Goal: Task Accomplishment & Management: Manage account settings

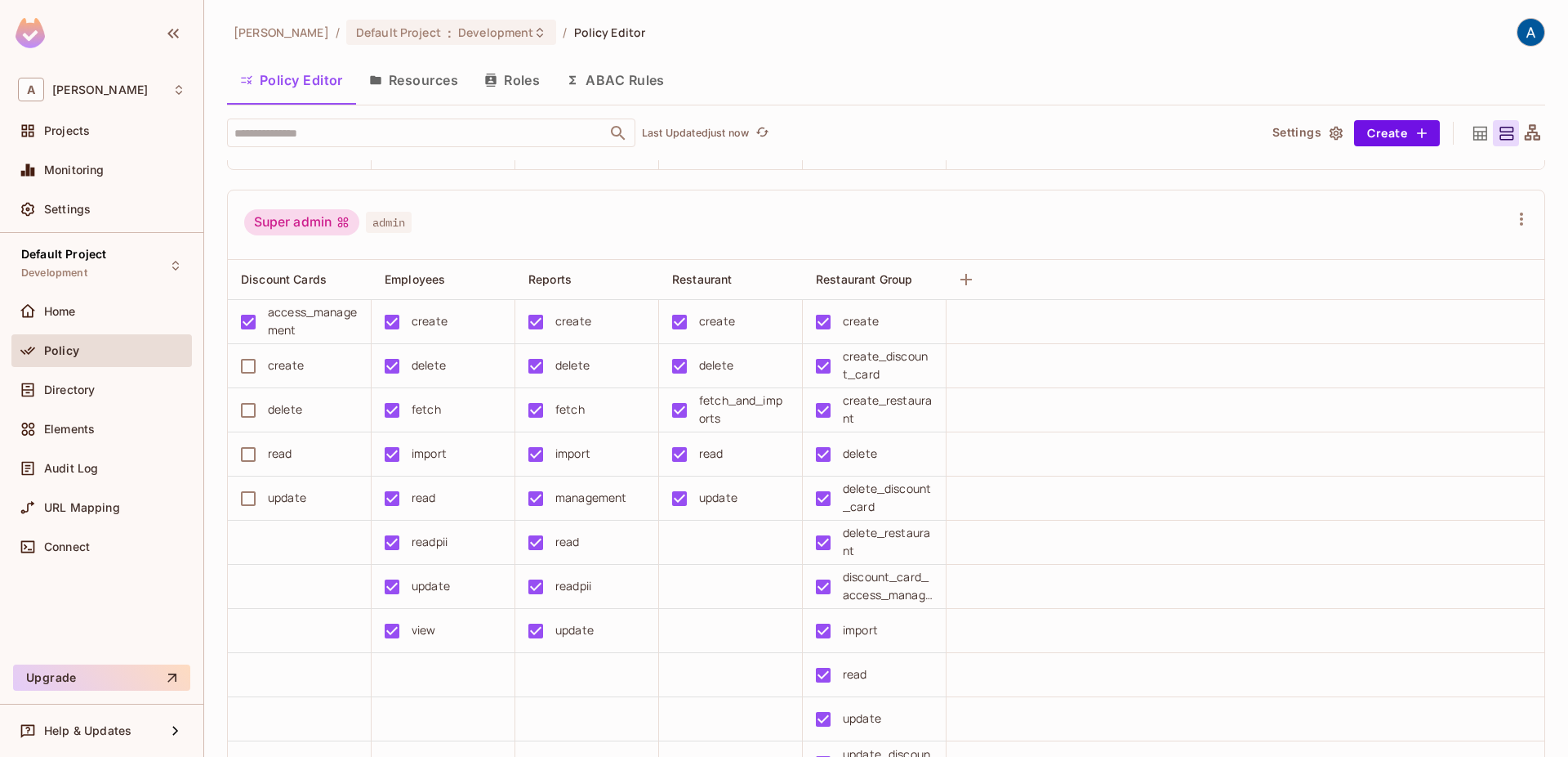
scroll to position [559, 0]
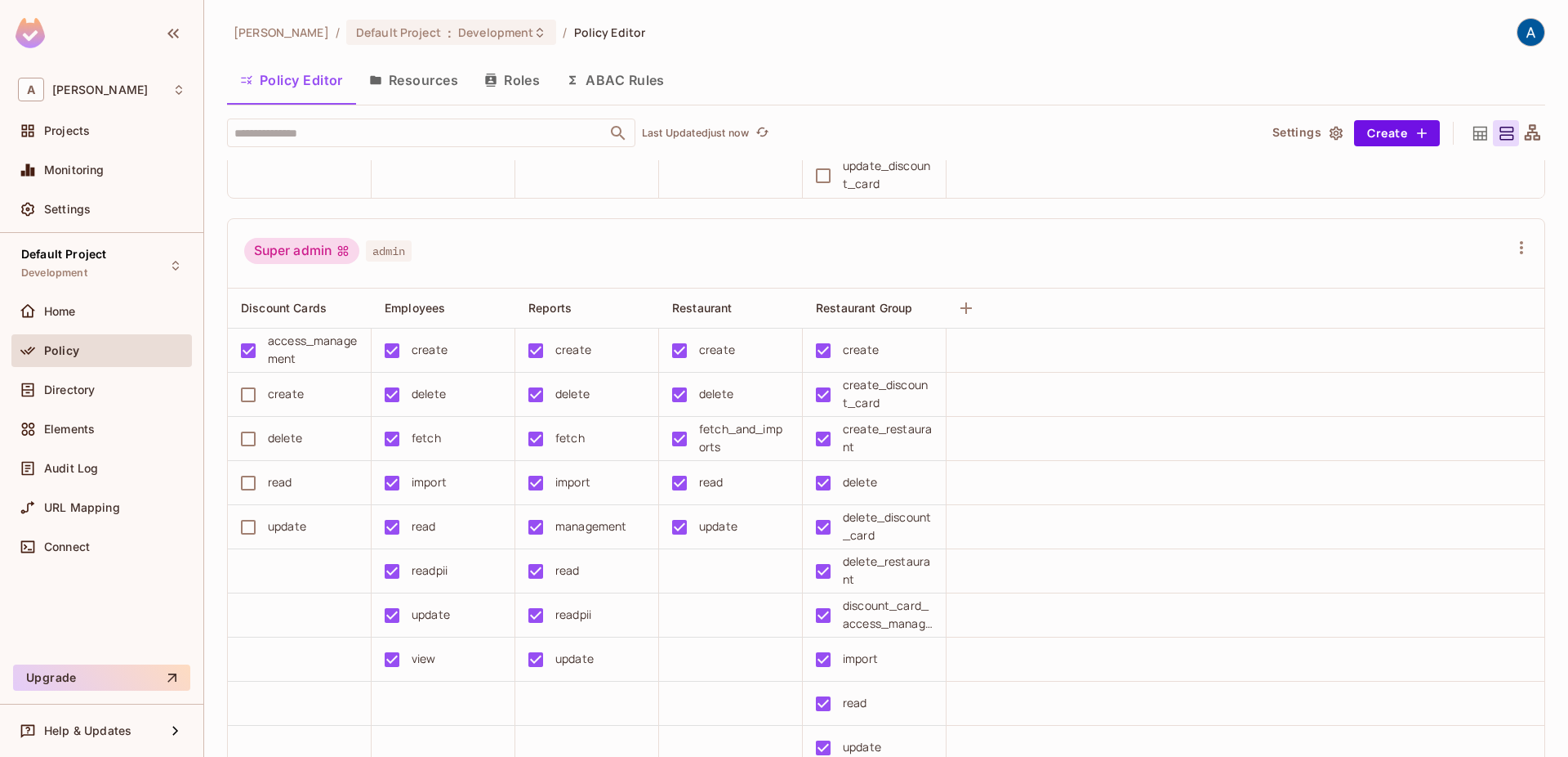
click at [676, 259] on div "Super admin admin" at bounding box center [876, 254] width 1264 height 31
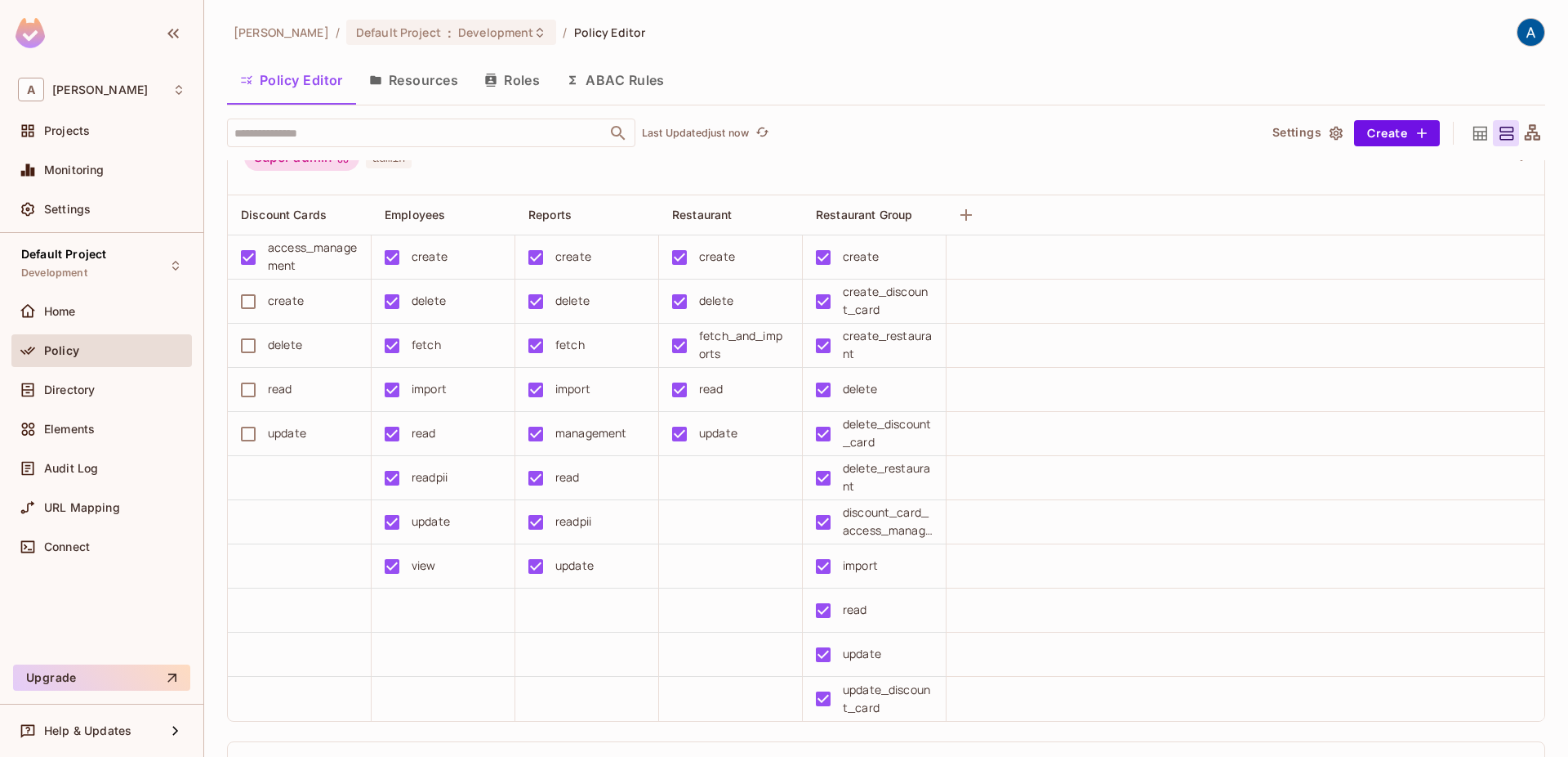
scroll to position [838, 0]
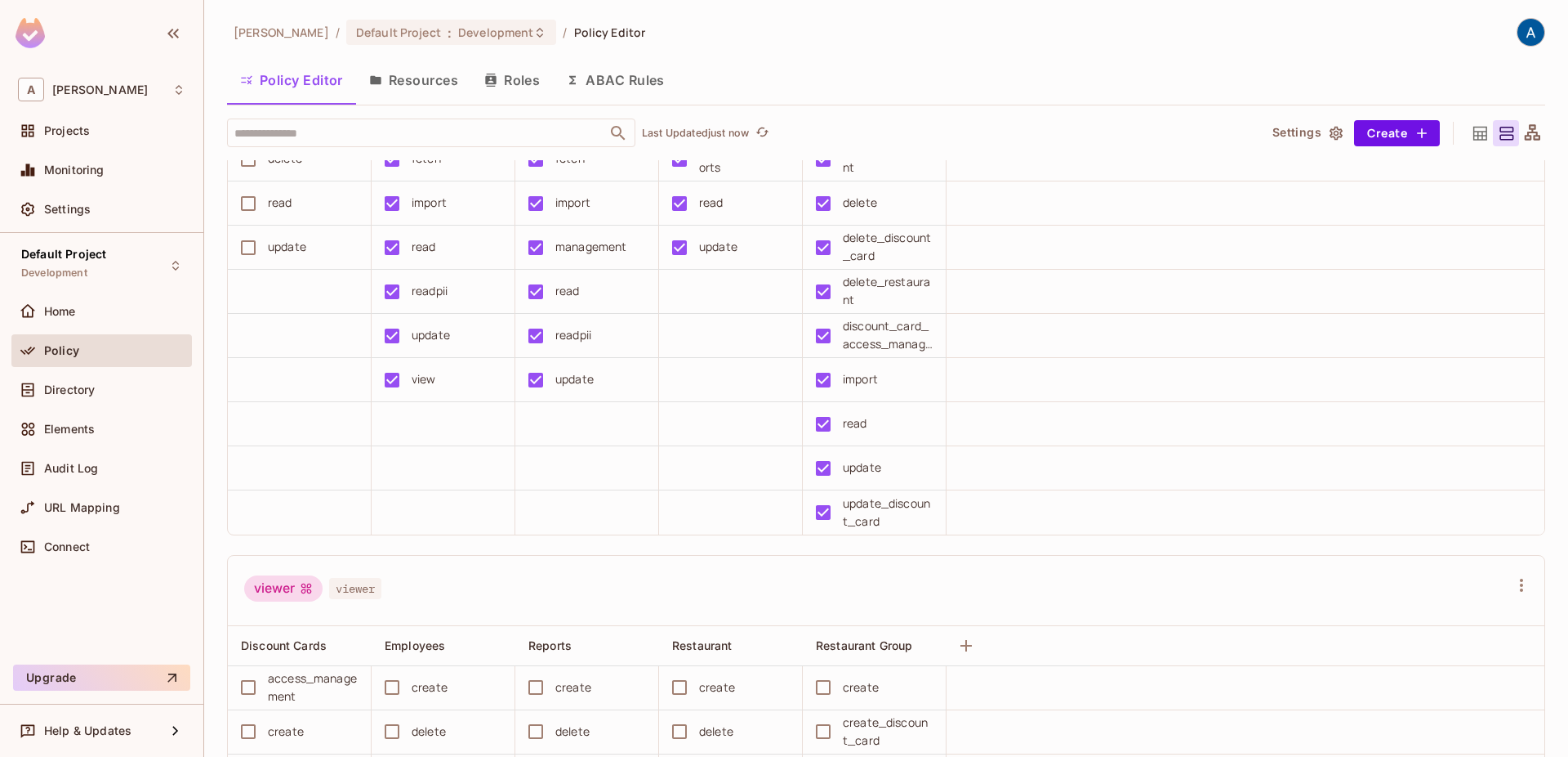
click at [571, 599] on div "viewer viewer" at bounding box center [876, 591] width 1264 height 31
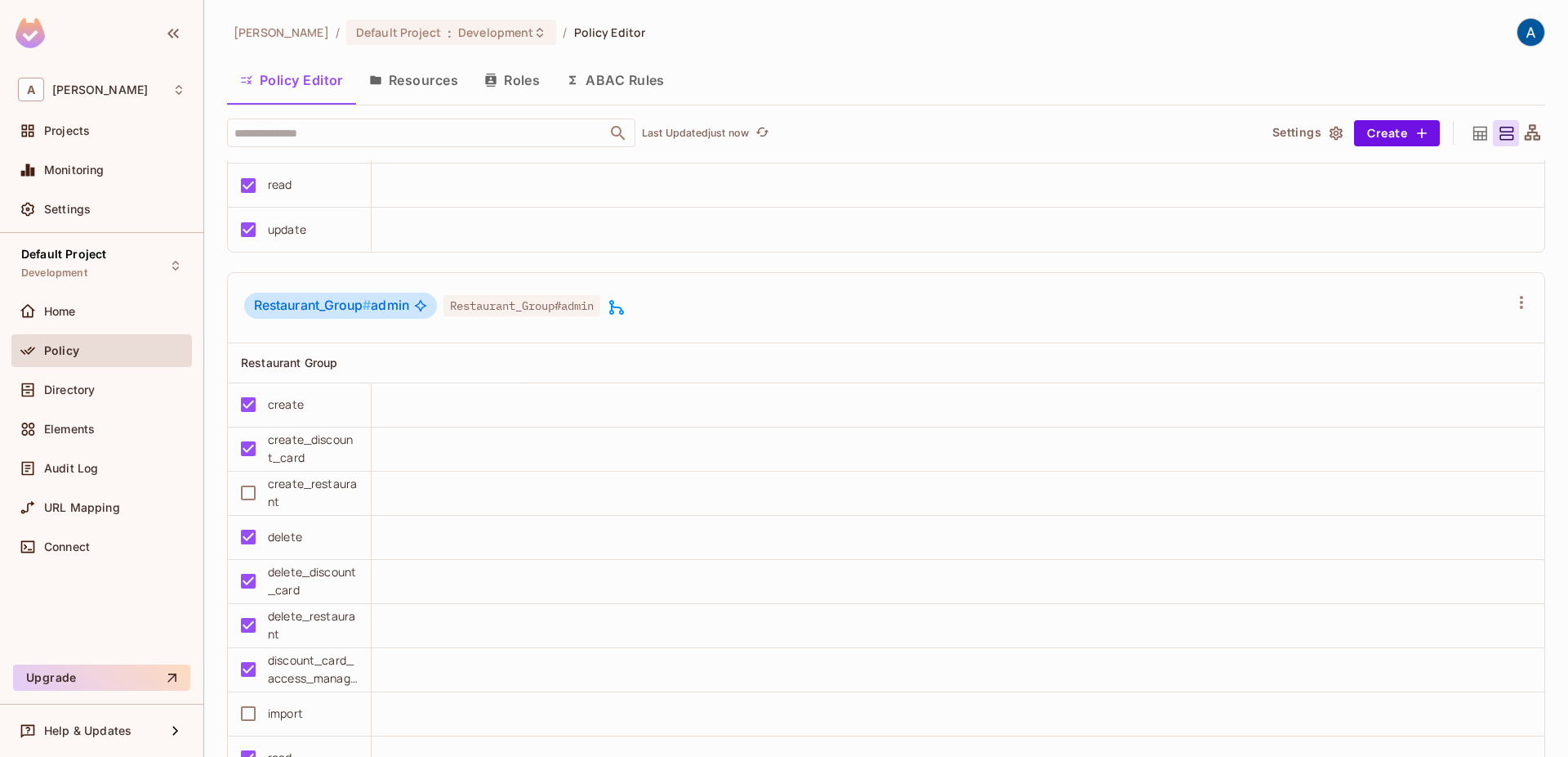
scroll to position [2980, 0]
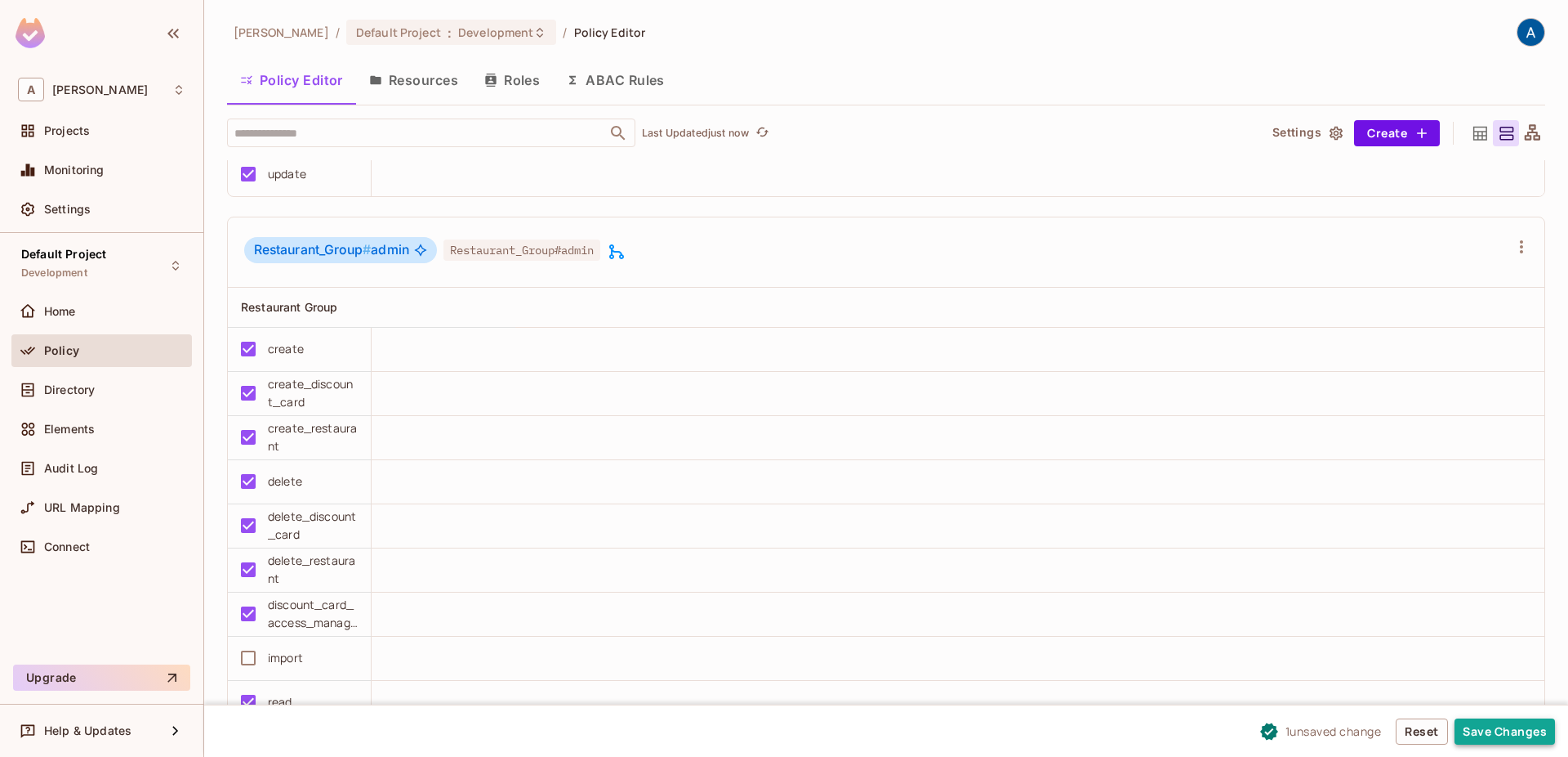
click at [1532, 728] on button "Save Changes" at bounding box center [1505, 731] width 100 height 26
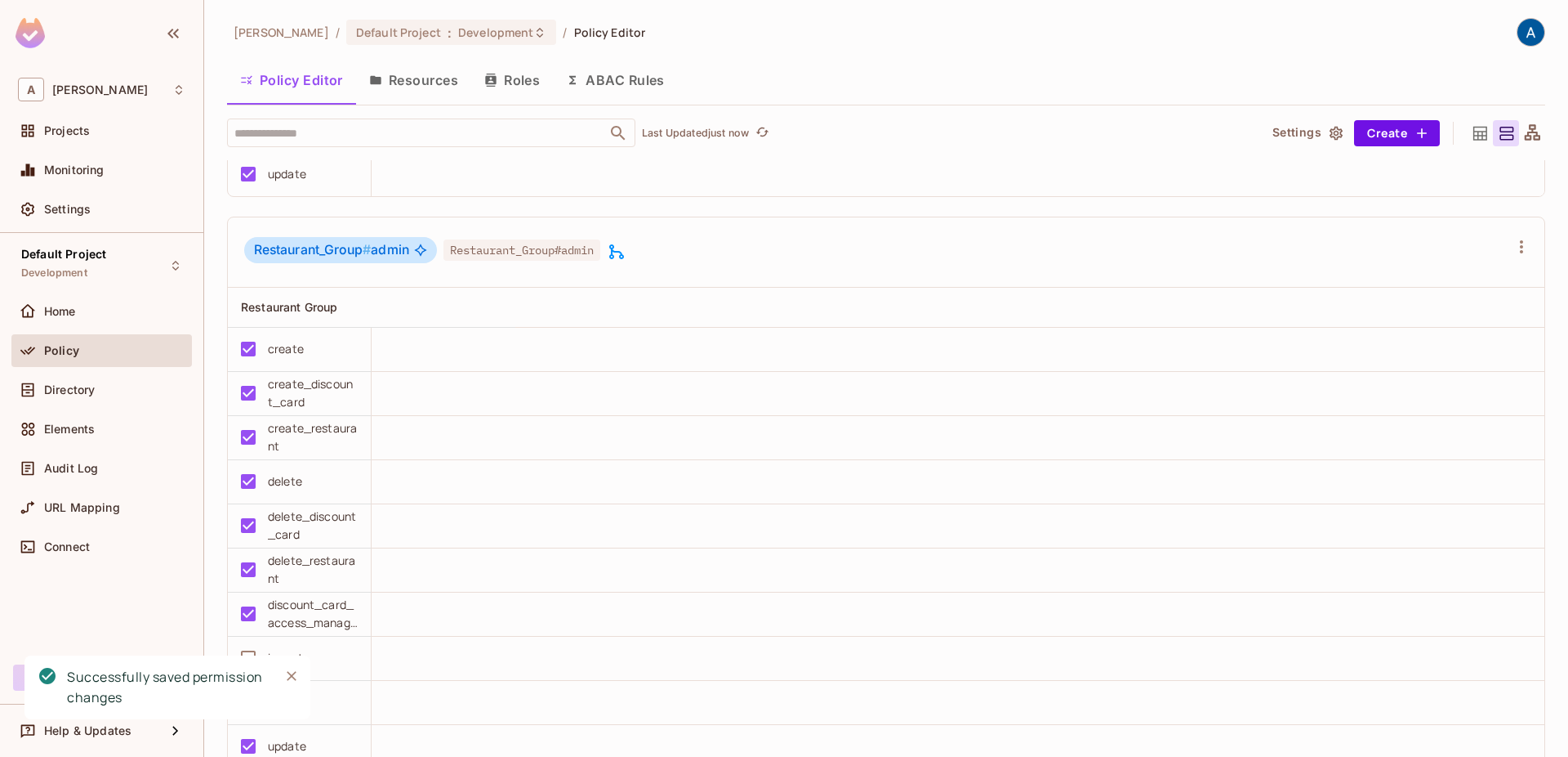
scroll to position [3260, 0]
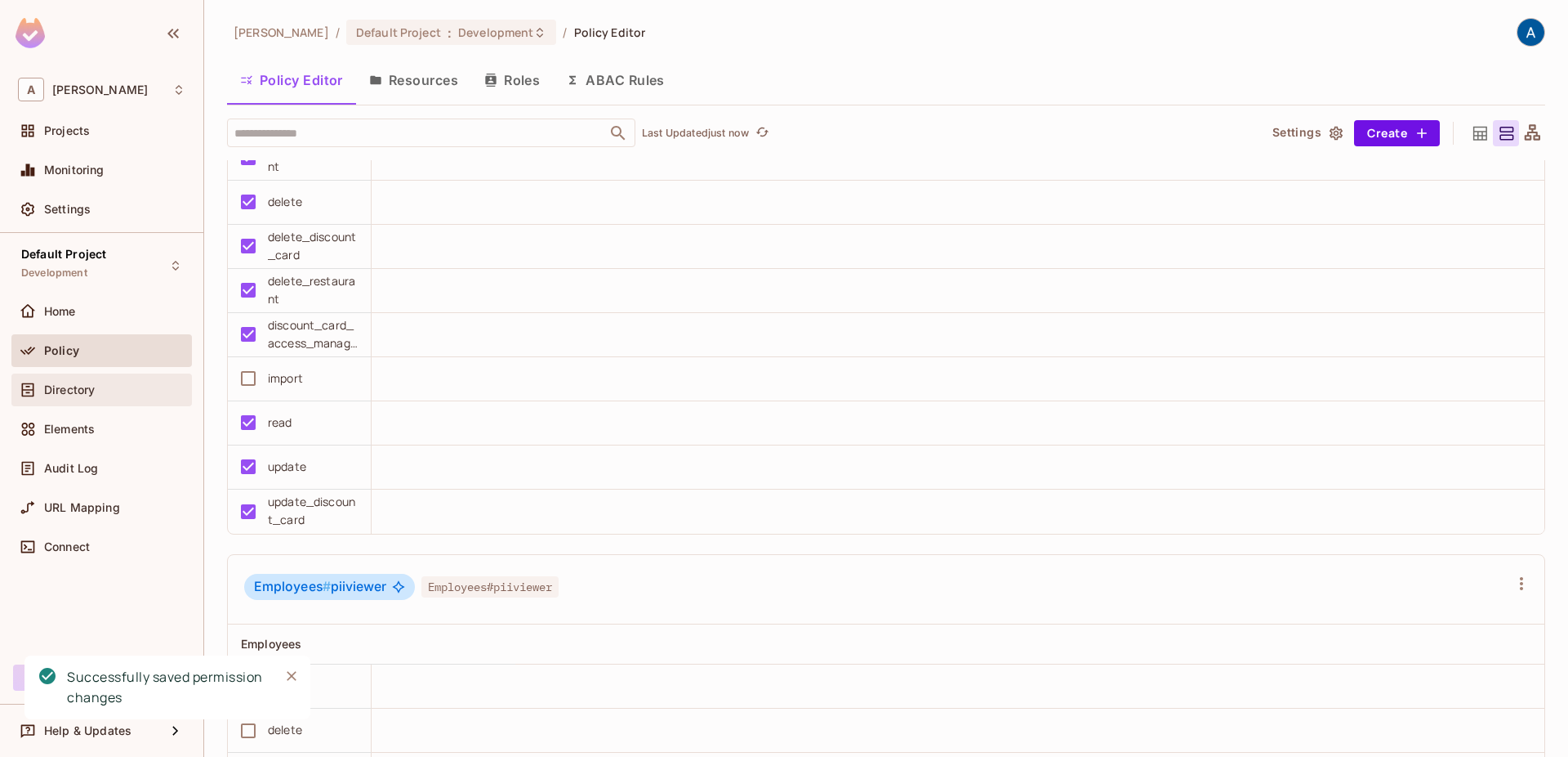
click at [72, 389] on span "Directory" at bounding box center [69, 389] width 51 height 13
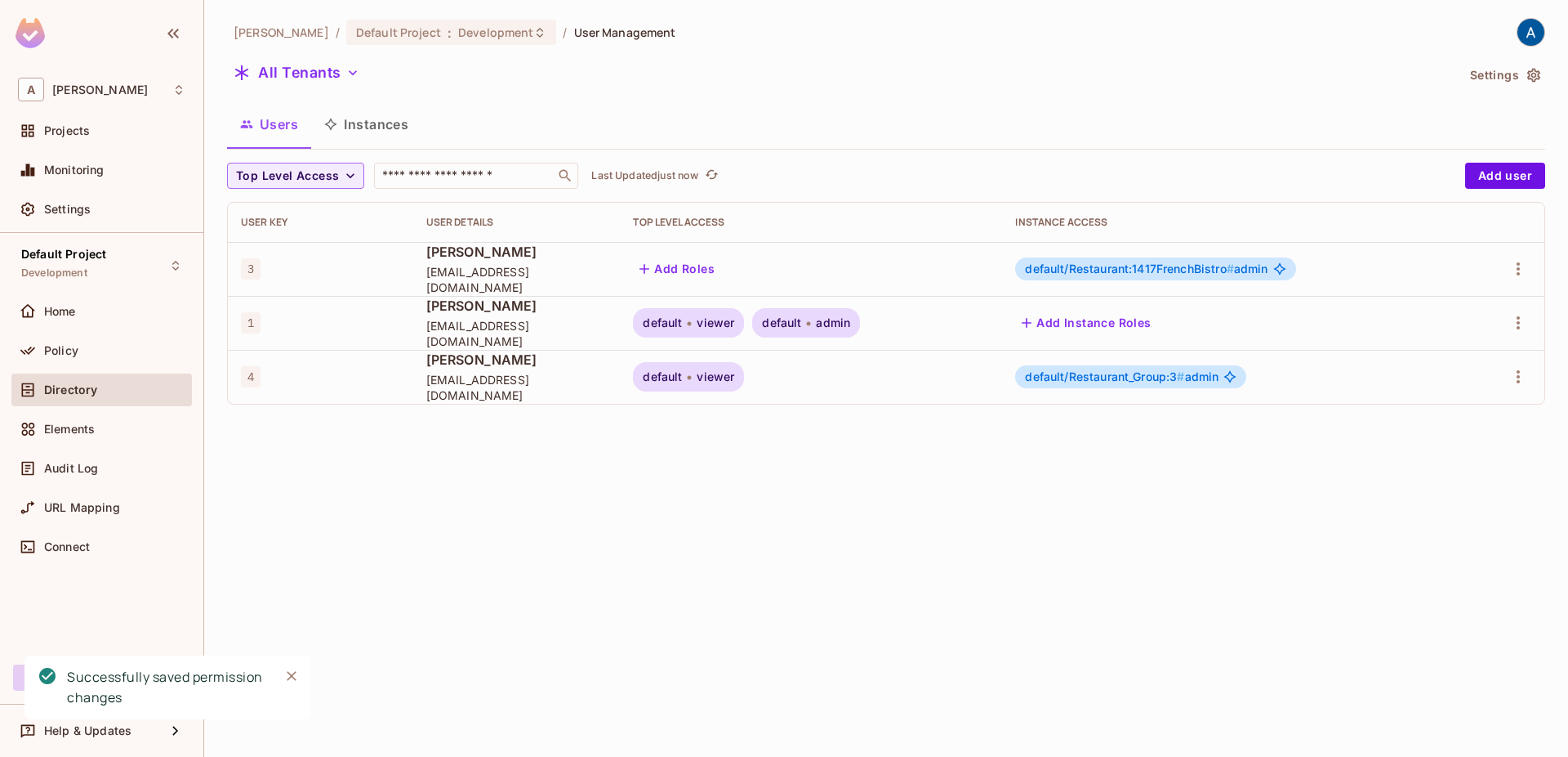
click at [391, 125] on button "Instances" at bounding box center [366, 124] width 110 height 41
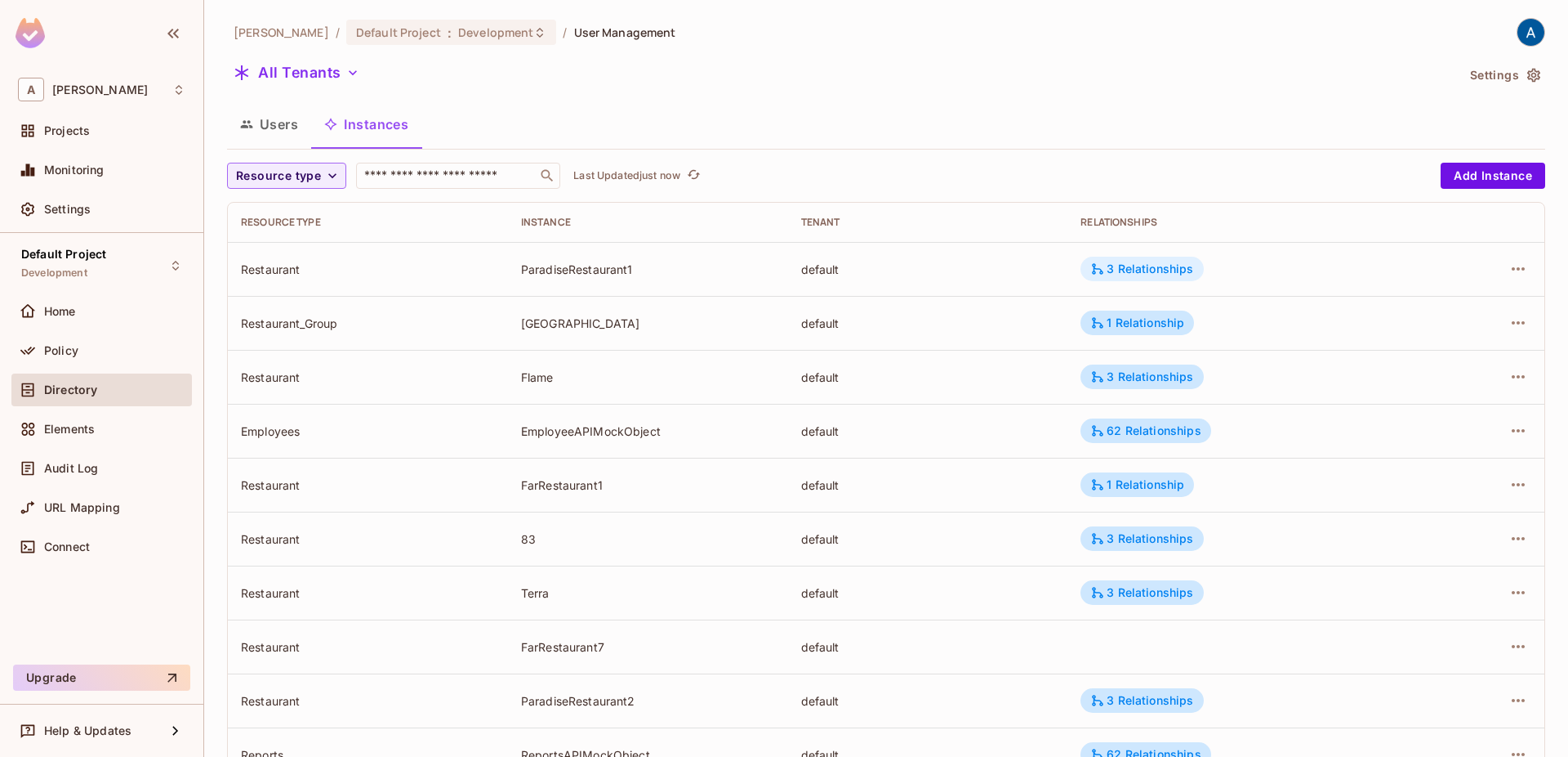
click at [1163, 260] on div "3 Relationships" at bounding box center [1142, 268] width 123 height 24
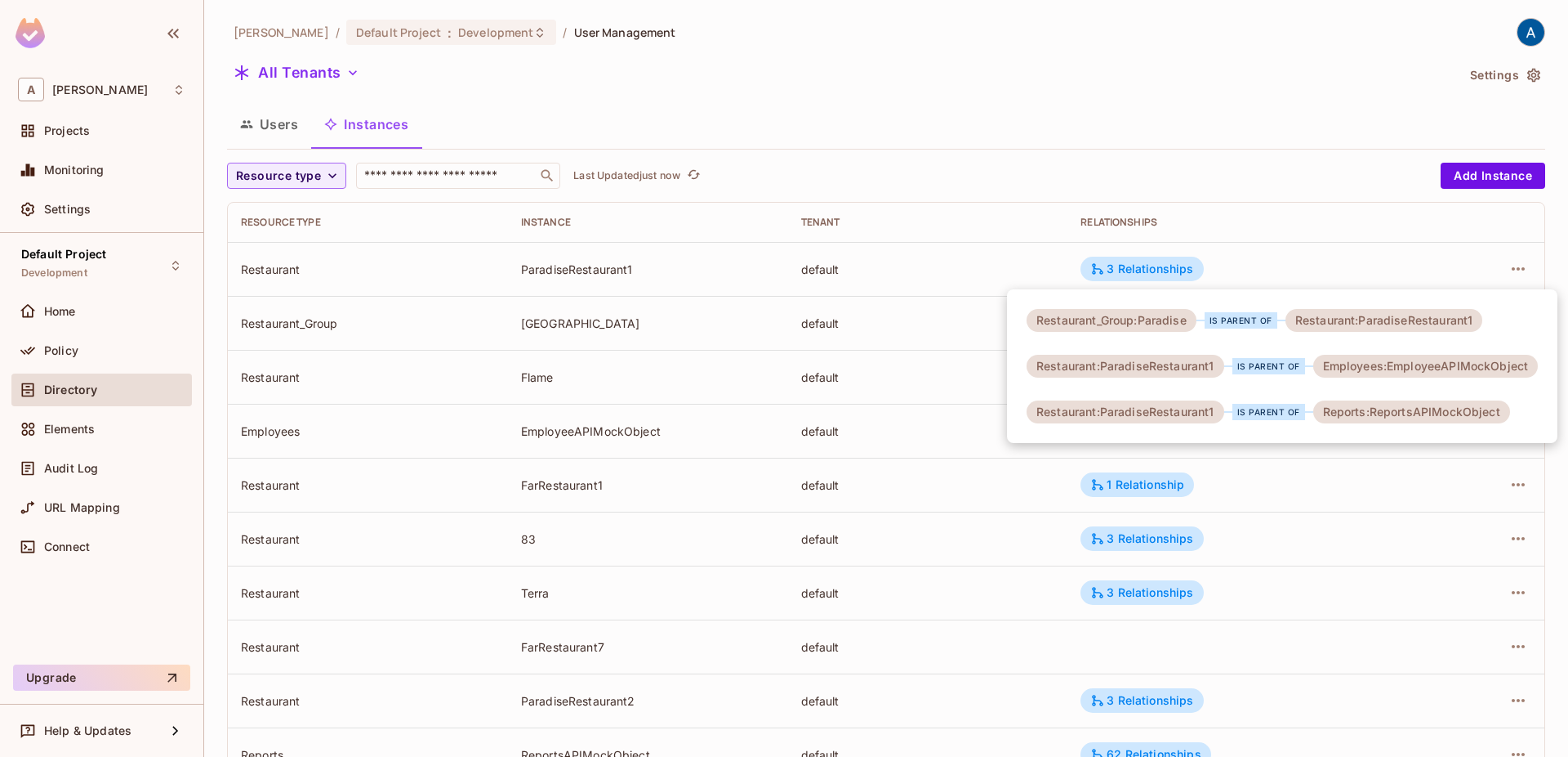
click at [888, 338] on div at bounding box center [784, 378] width 1568 height 757
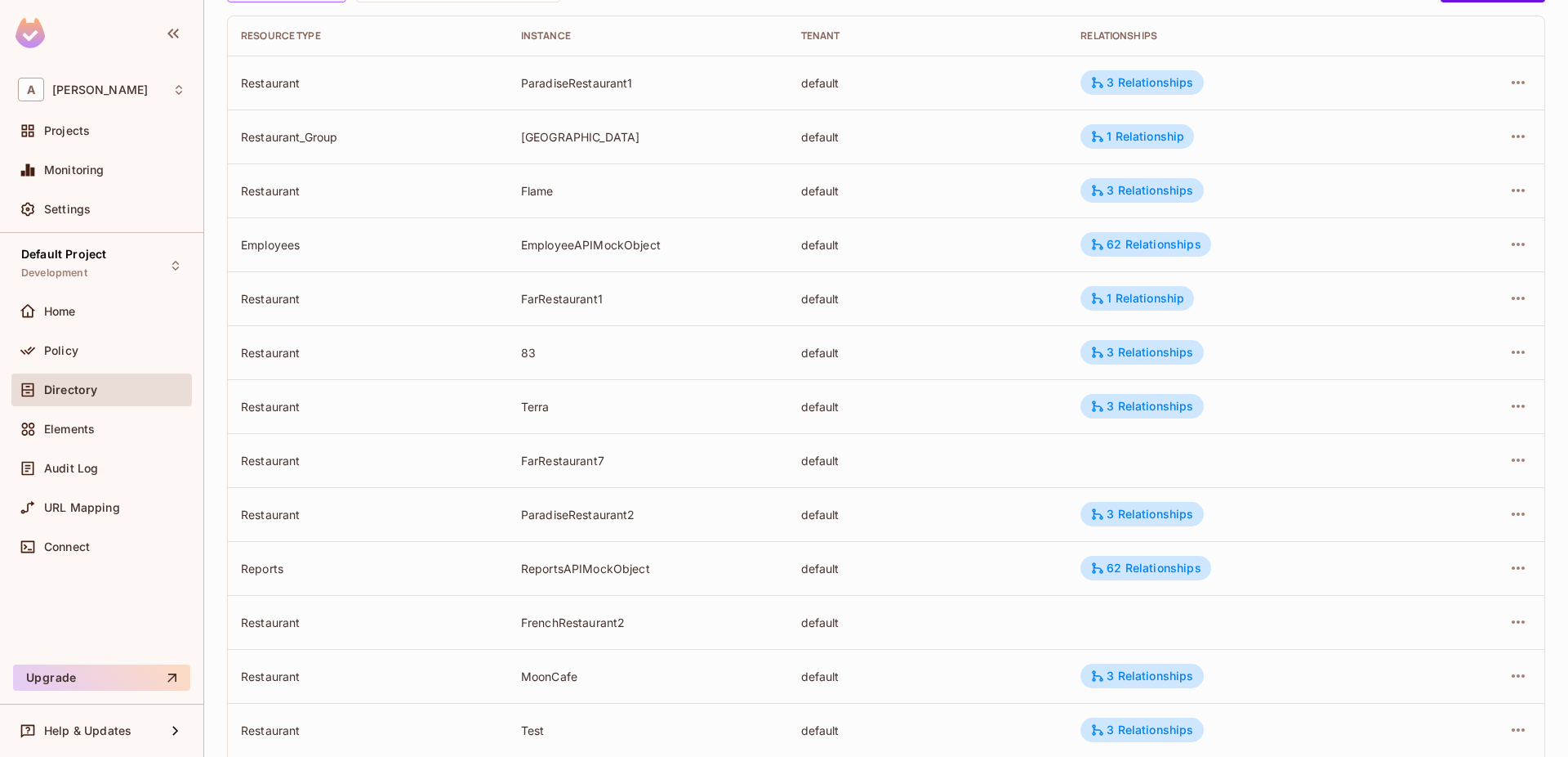
scroll to position [373, 0]
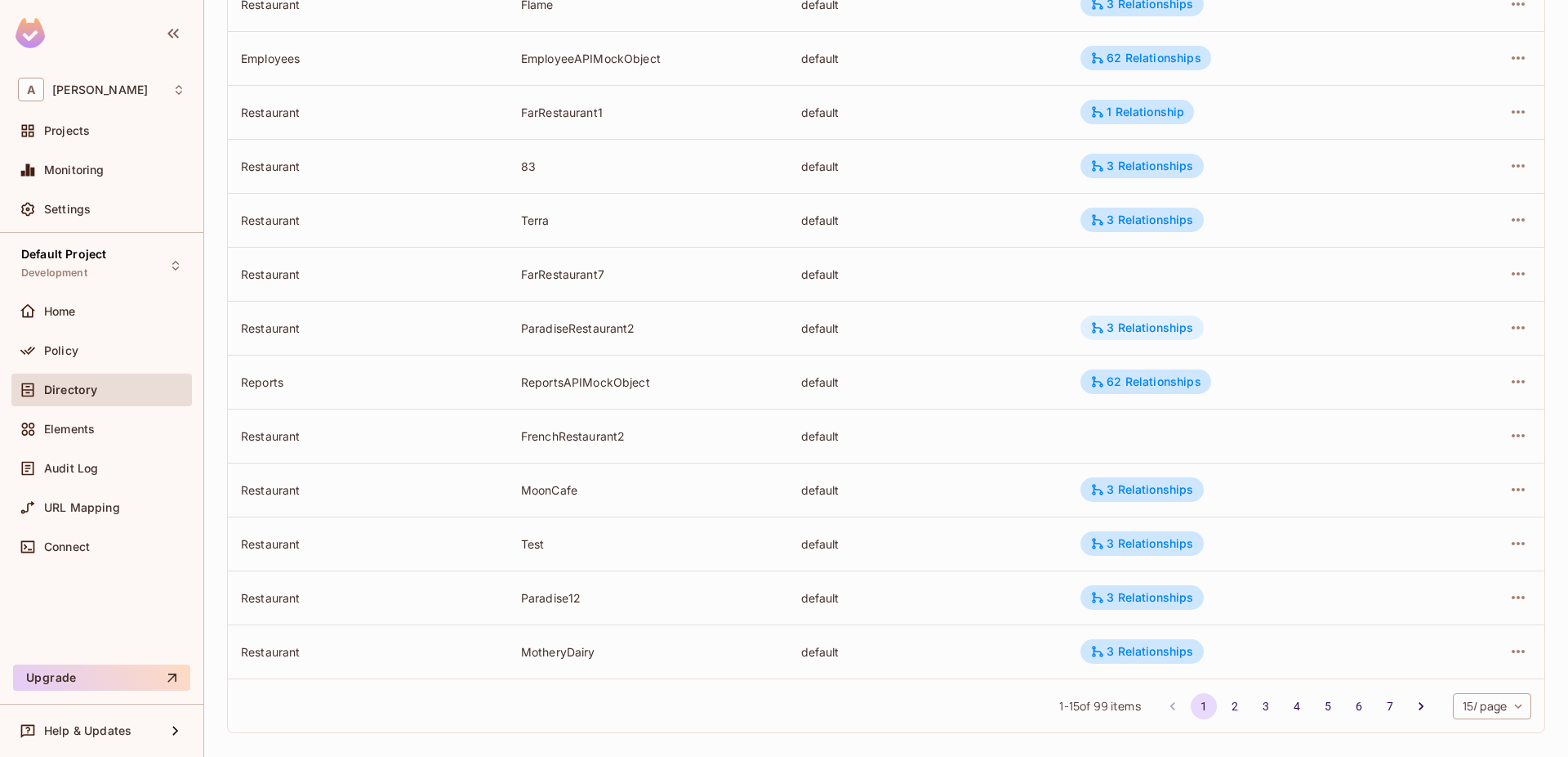
click at [1128, 330] on div "3 Relationships" at bounding box center [1142, 327] width 103 height 15
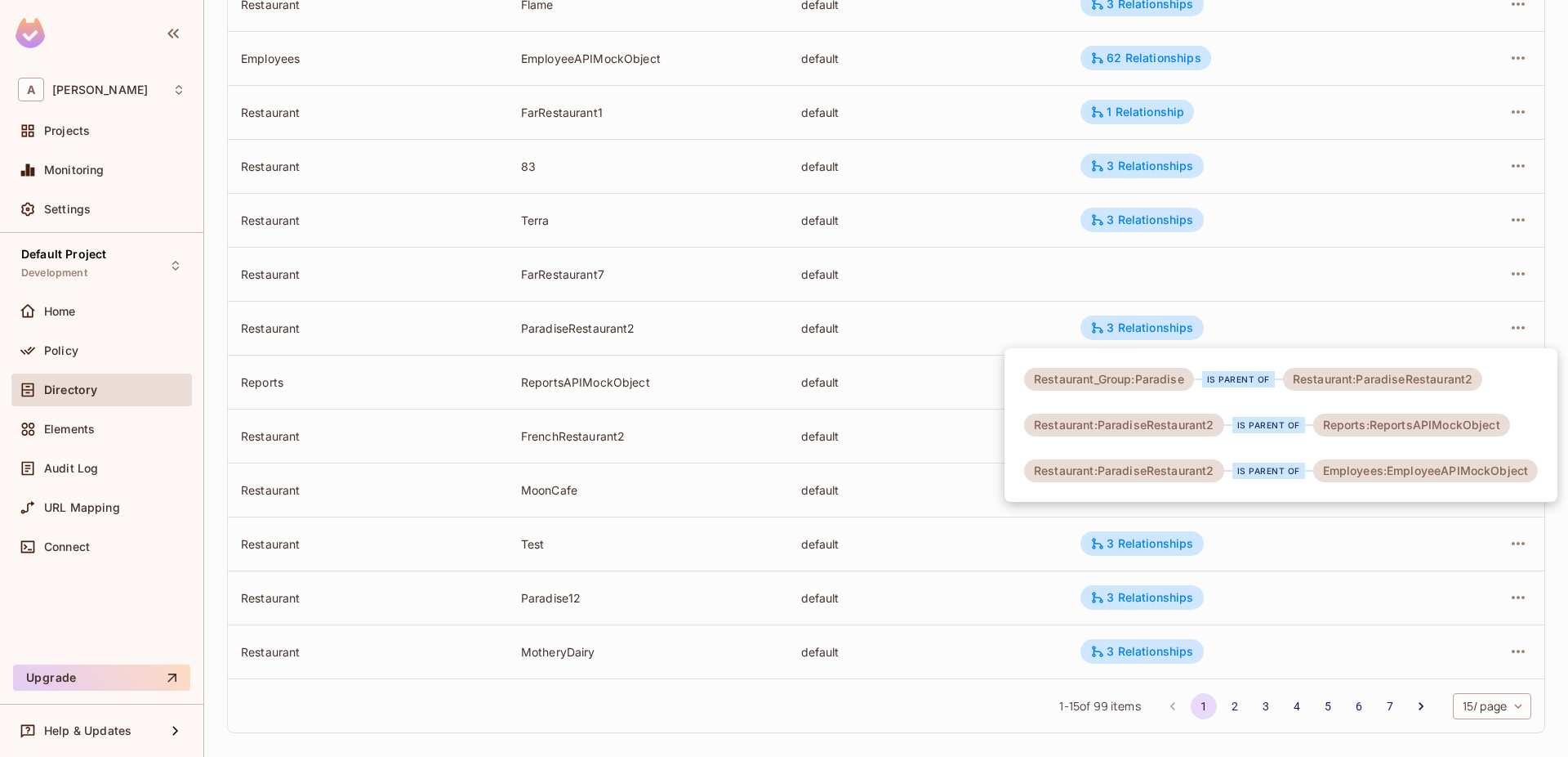
click at [872, 379] on div at bounding box center [784, 378] width 1568 height 757
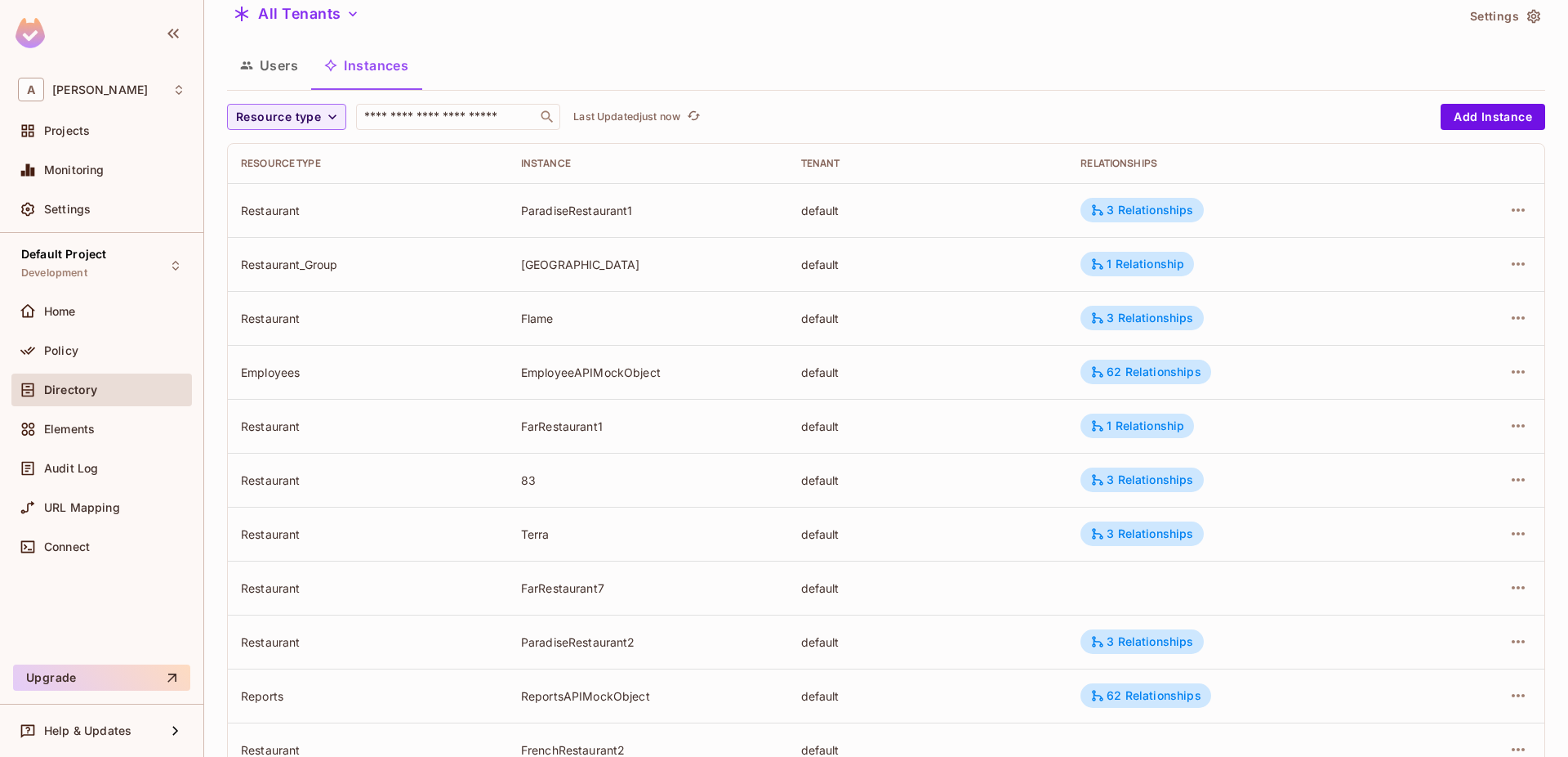
scroll to position [13, 0]
